Goal: Information Seeking & Learning: Learn about a topic

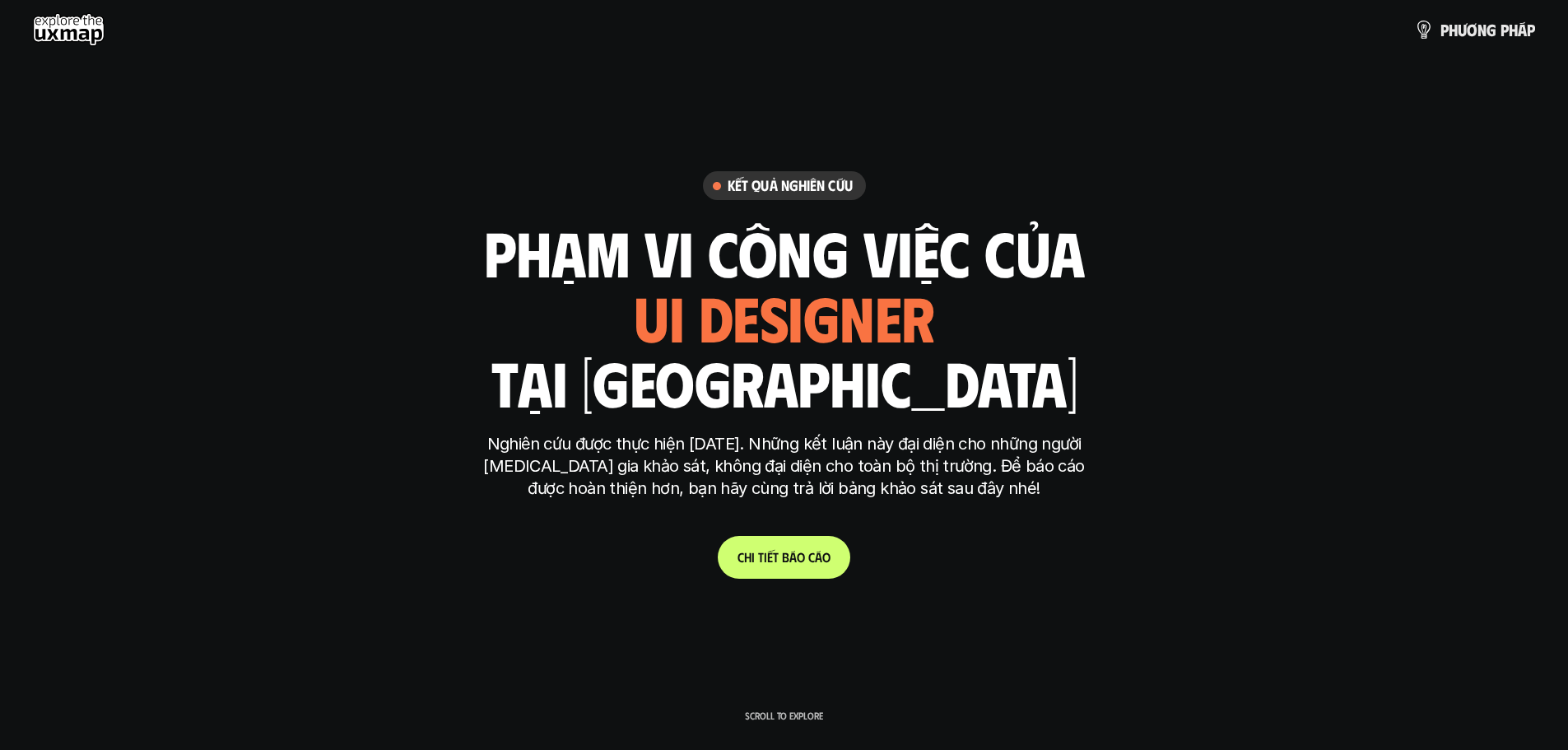
click at [799, 566] on link "C h i t i ế t b á o c á o" at bounding box center [784, 557] width 132 height 43
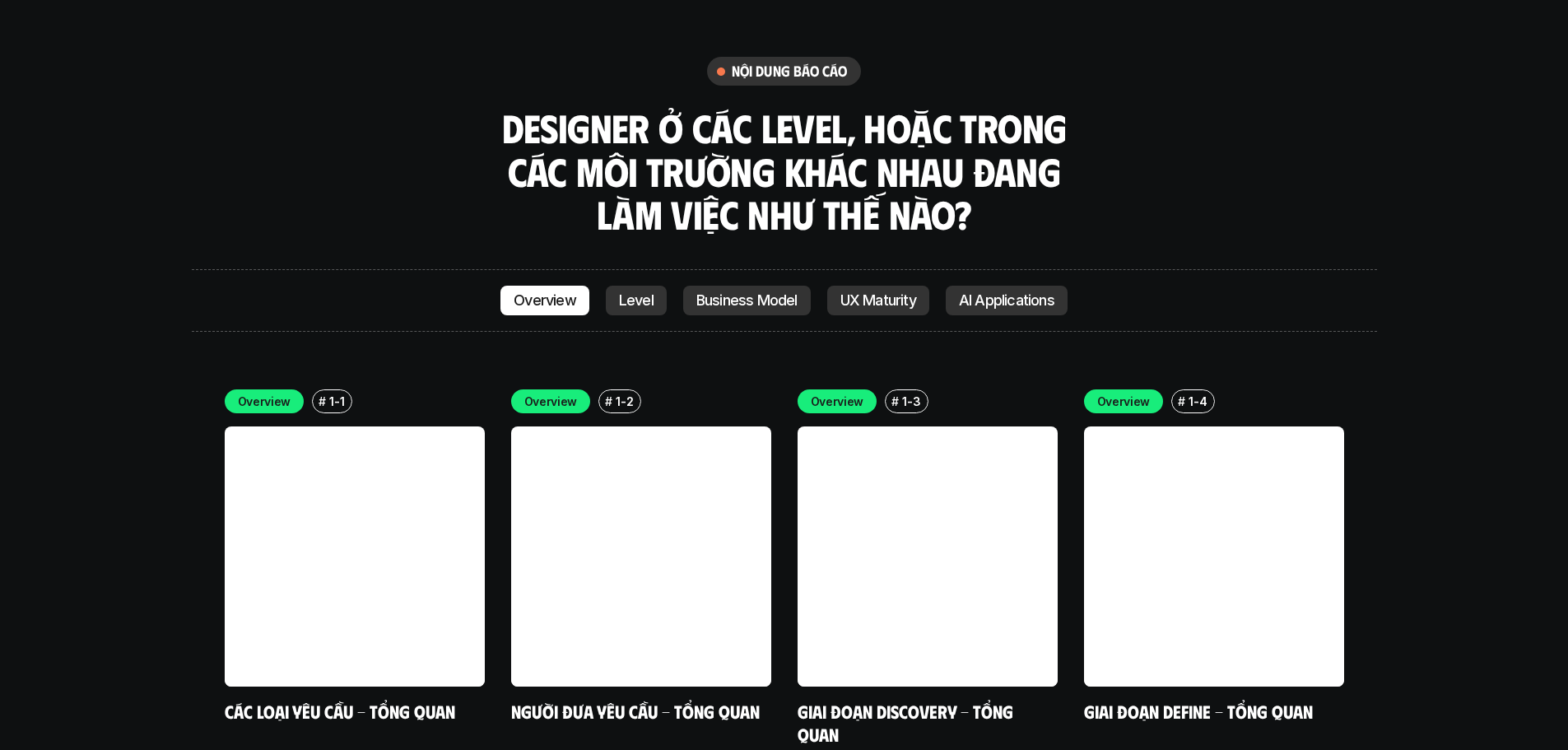
scroll to position [4623, 0]
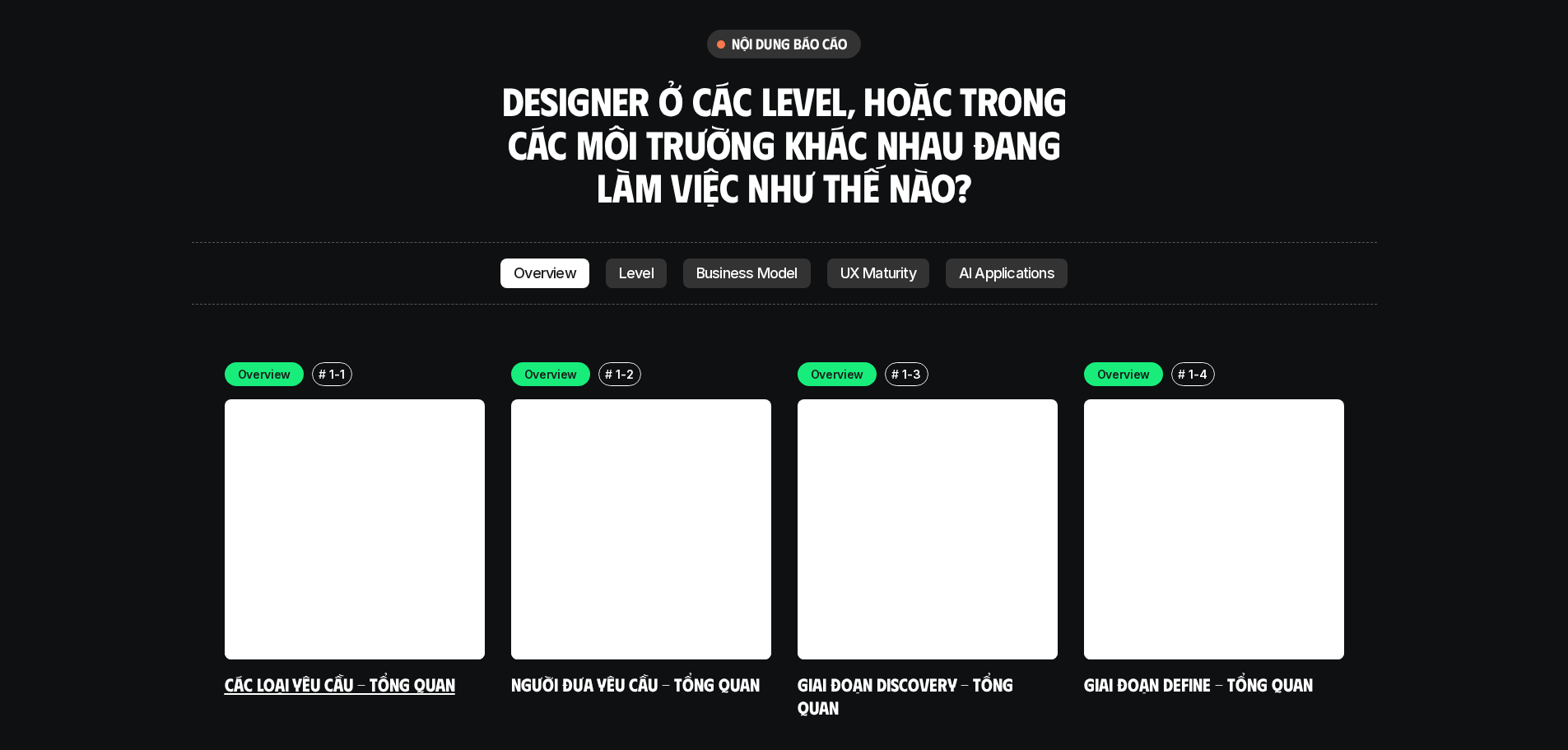
click at [351, 404] on link at bounding box center [354, 529] width 260 height 260
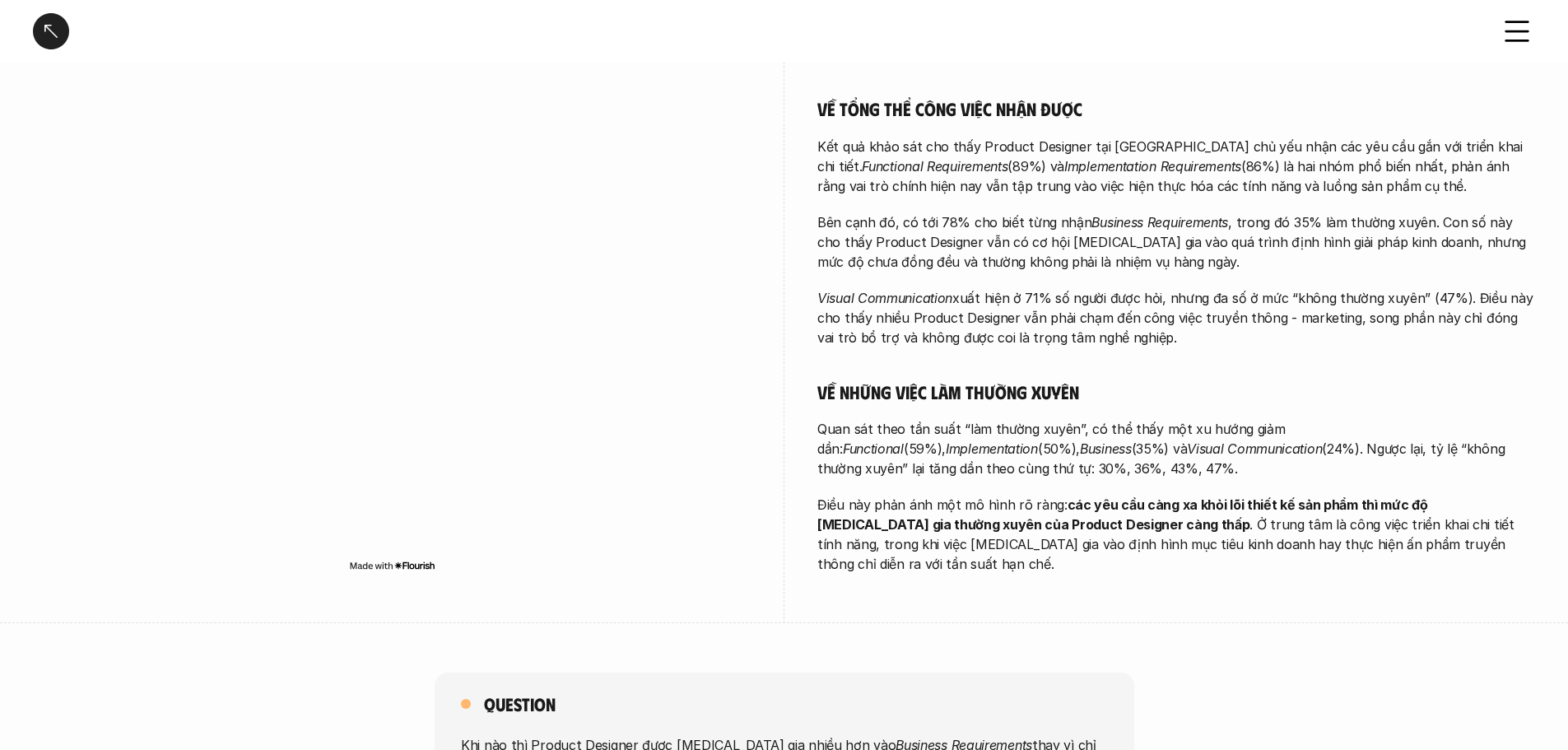
scroll to position [330, 0]
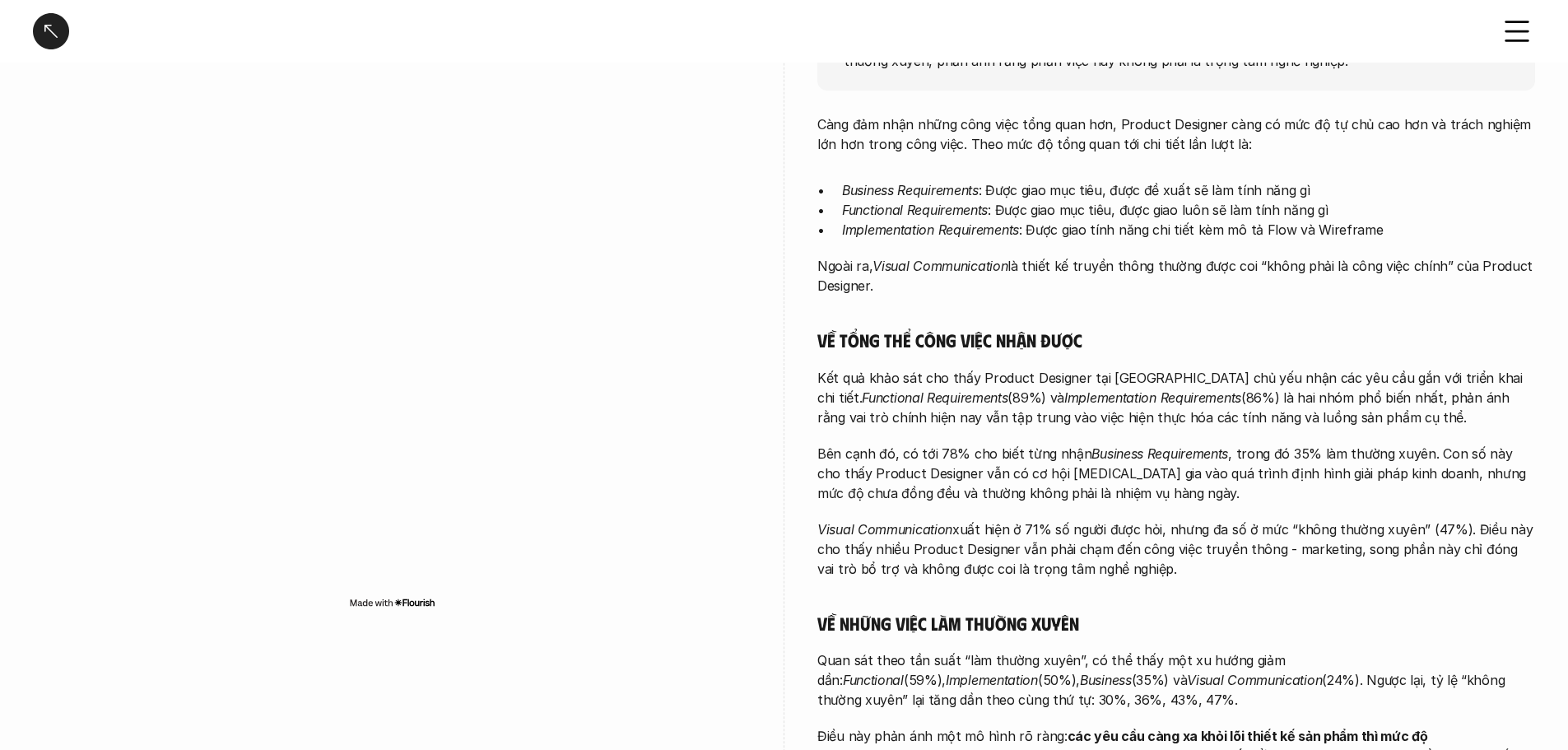
click at [1528, 42] on icon at bounding box center [1517, 31] width 36 height 36
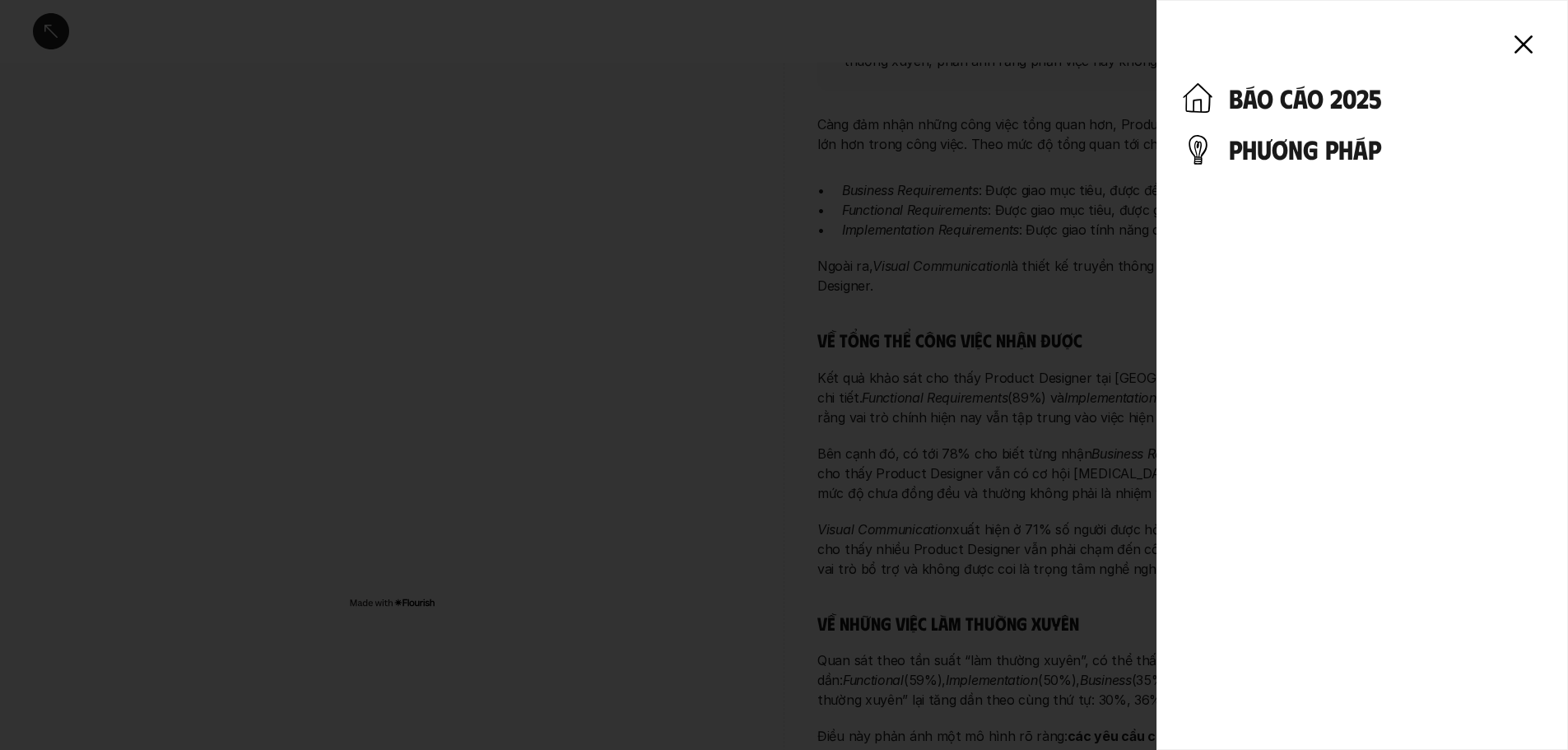
click at [1528, 42] on icon at bounding box center [1523, 44] width 36 height 36
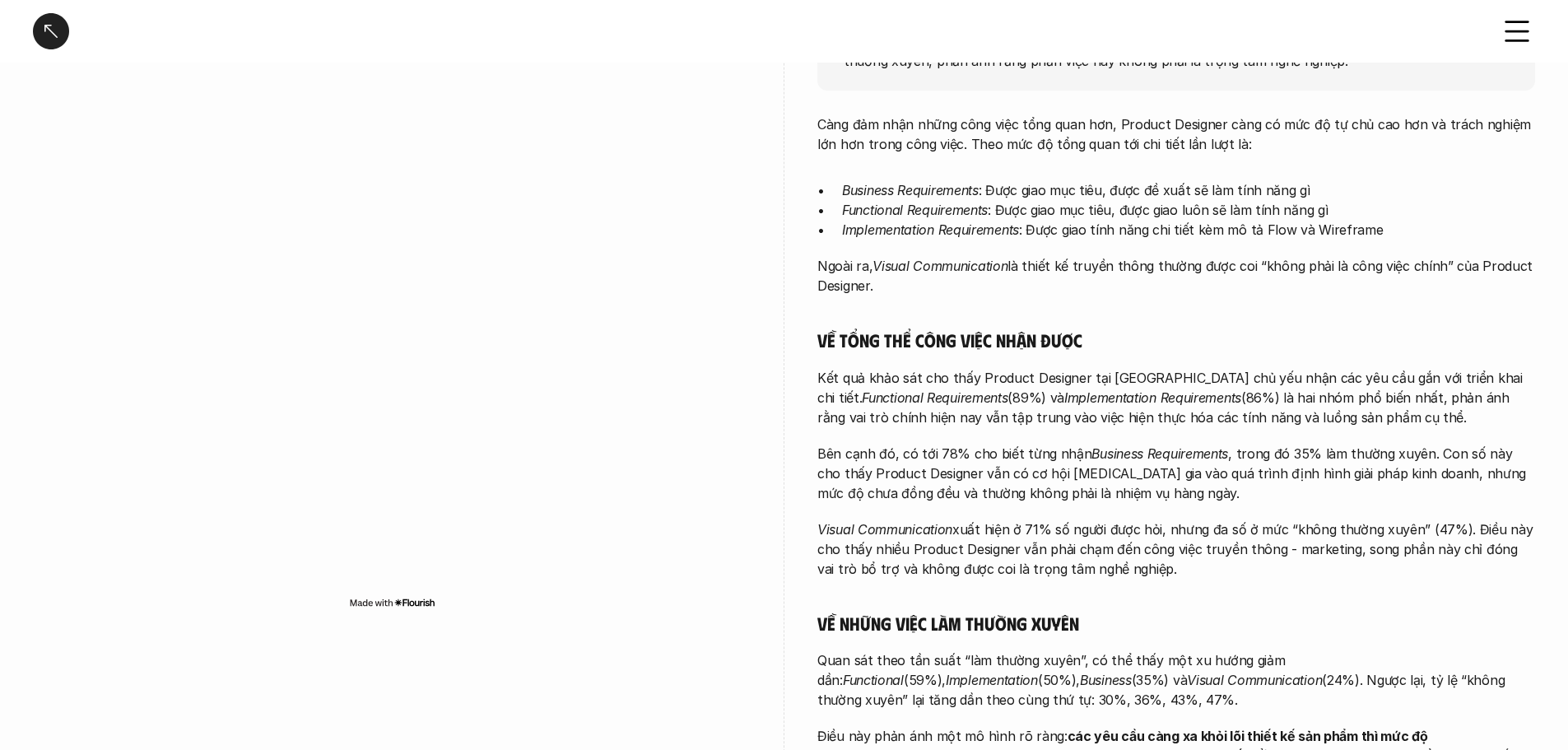
click at [1523, 26] on div at bounding box center [784, 375] width 1568 height 750
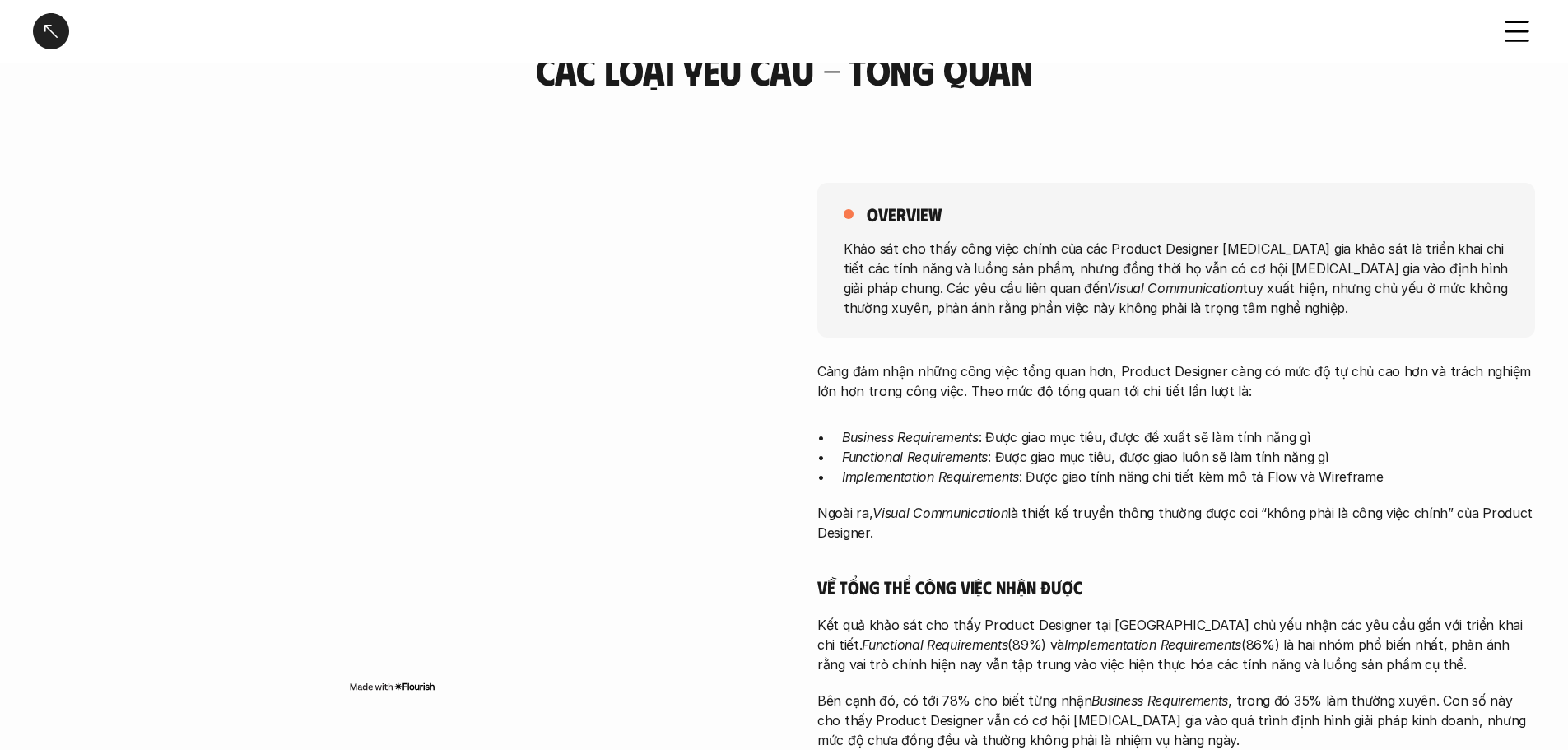
click at [56, 38] on div at bounding box center [50, 31] width 36 height 36
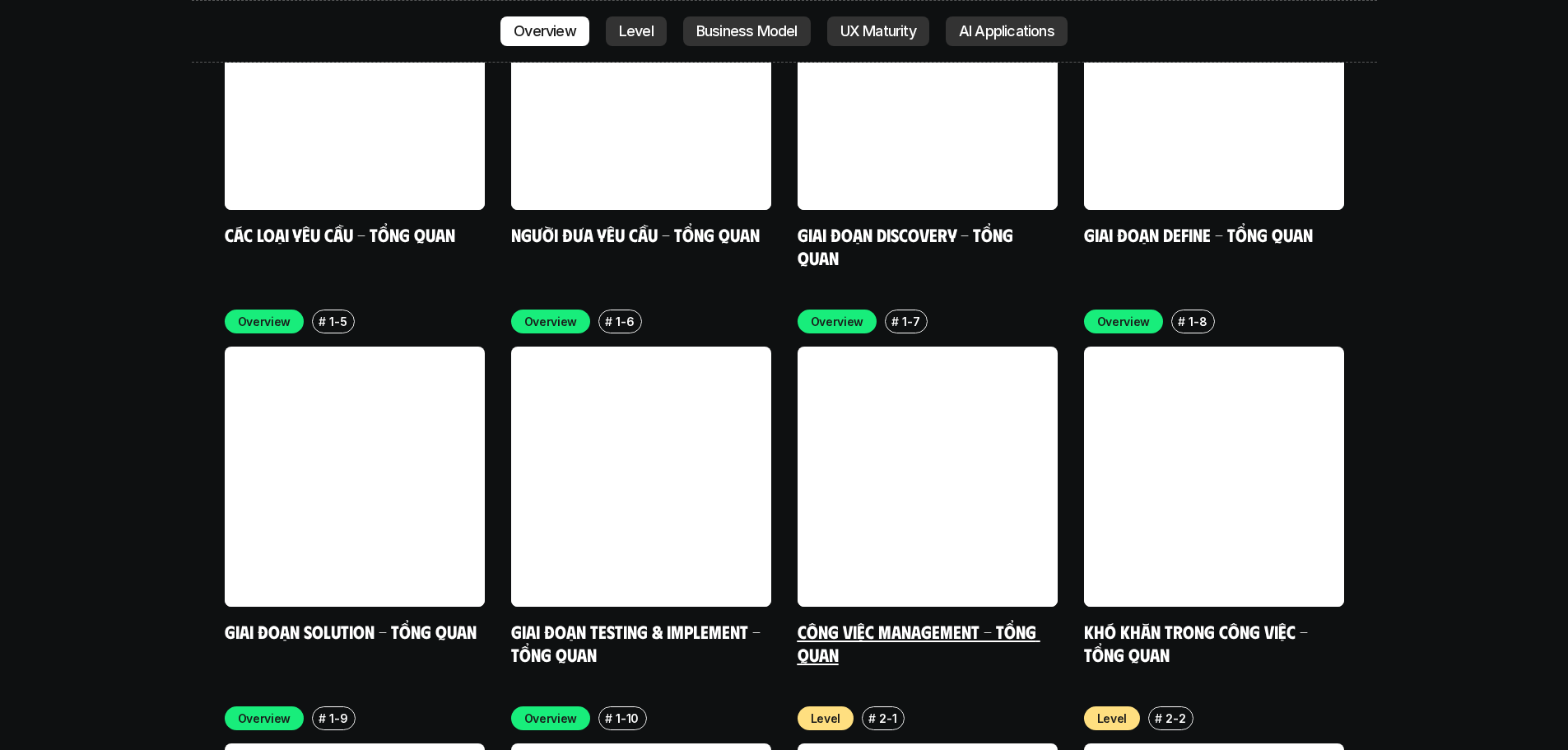
scroll to position [5043, 0]
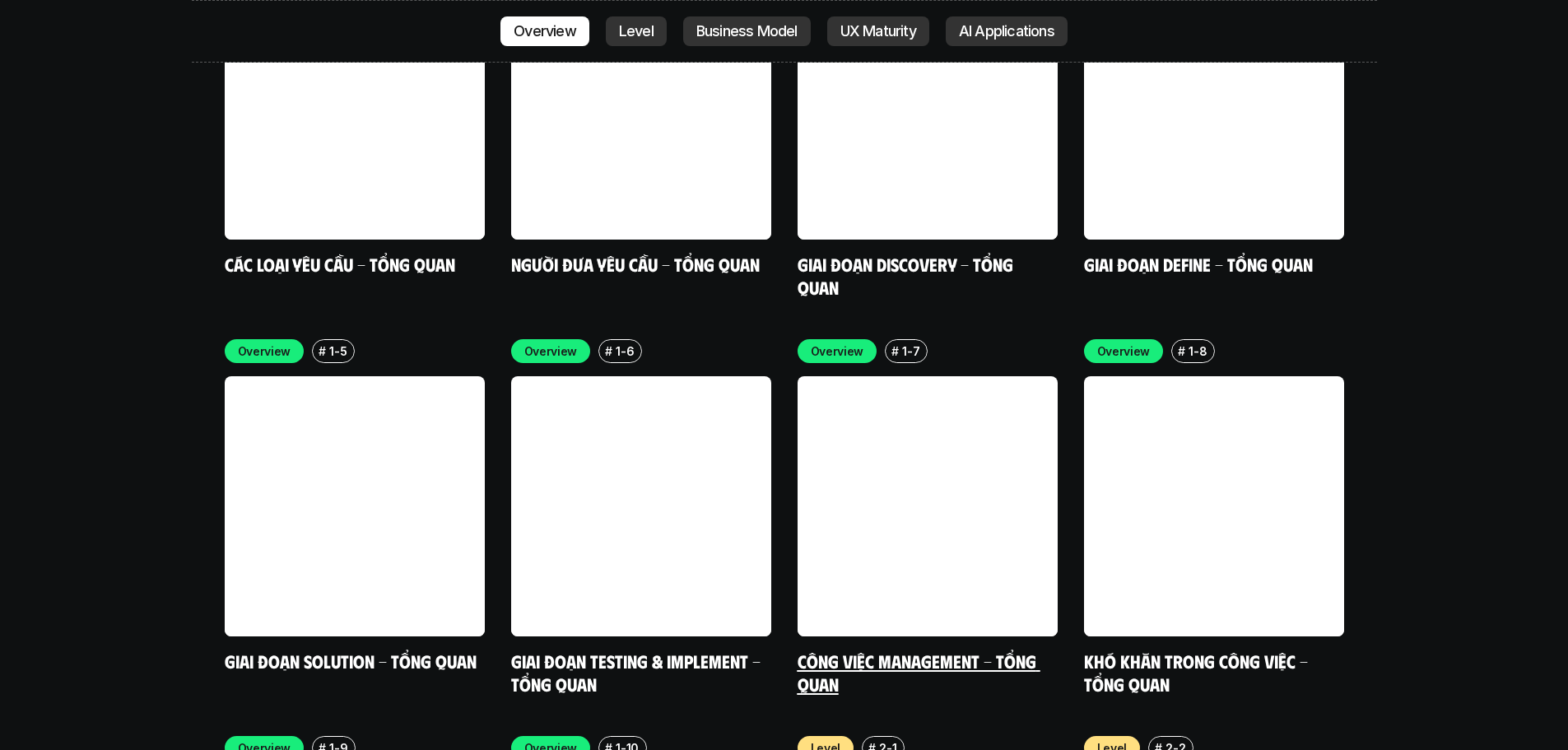
click at [854, 399] on link at bounding box center [927, 506] width 260 height 260
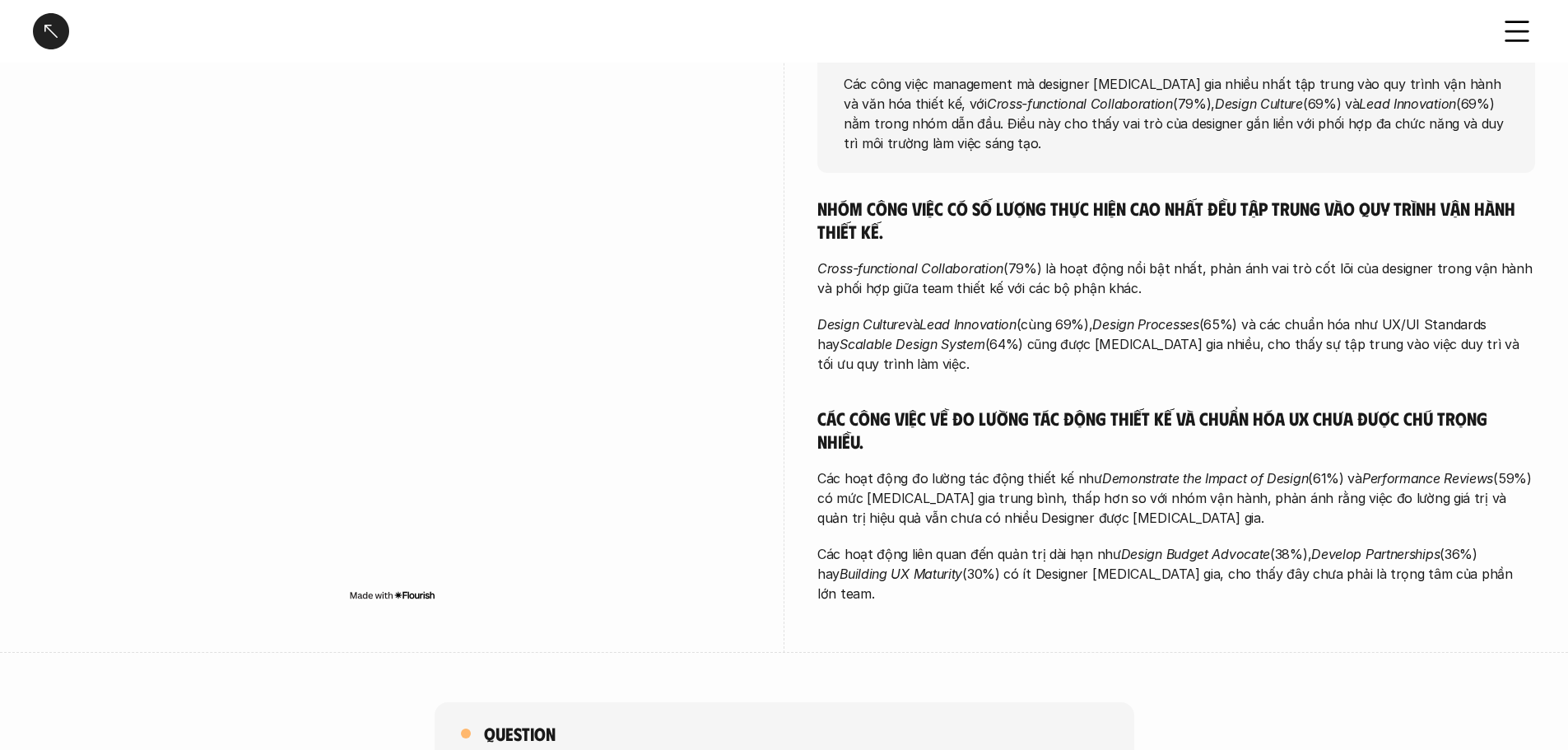
scroll to position [165, 0]
